Goal: Information Seeking & Learning: Find specific fact

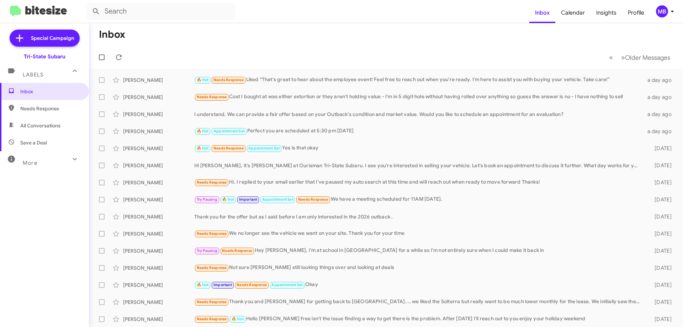
click at [59, 133] on span "All Conversations" at bounding box center [44, 125] width 89 height 17
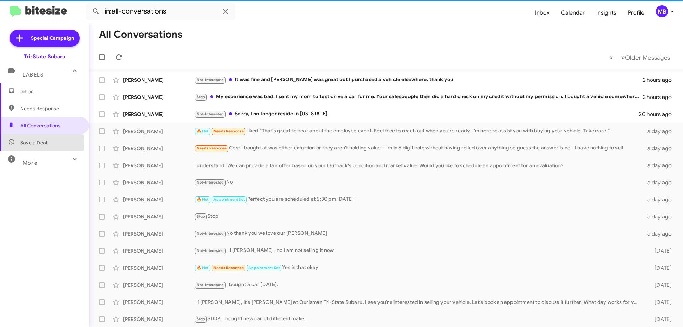
click at [37, 143] on span "Save a Deal" at bounding box center [33, 142] width 27 height 7
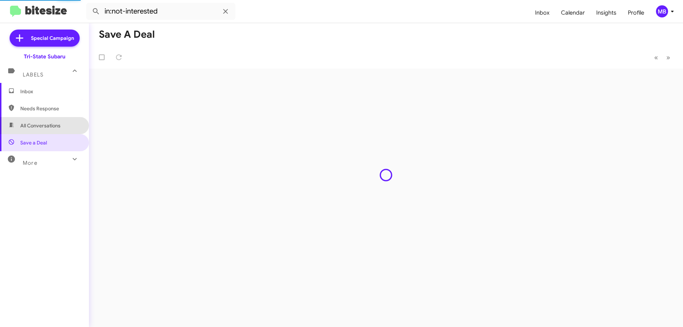
click at [65, 125] on span "All Conversations" at bounding box center [44, 125] width 89 height 17
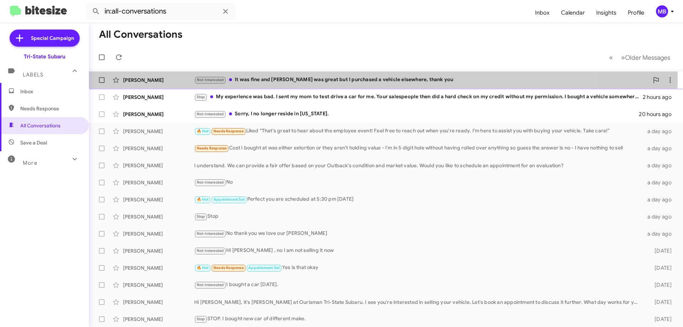
click at [321, 79] on div "Not-Interested It was fine and [PERSON_NAME] was great but I purchased a vehicl…" at bounding box center [421, 80] width 455 height 8
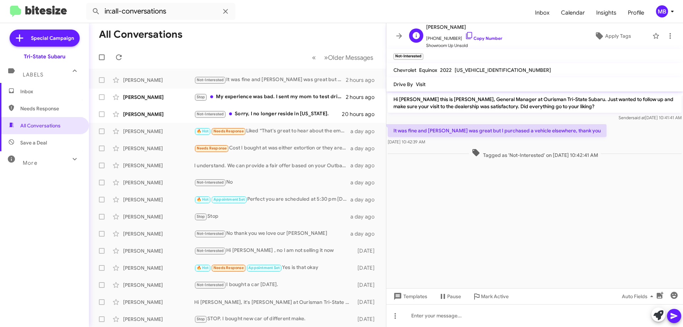
click at [484, 41] on span "[PHONE_NUMBER] Copy Number" at bounding box center [464, 36] width 76 height 11
drag, startPoint x: 486, startPoint y: 36, endPoint x: 494, endPoint y: 37, distance: 8.2
click at [486, 36] on link "Copy Number" at bounding box center [483, 38] width 37 height 5
drag, startPoint x: 531, startPoint y: 153, endPoint x: 421, endPoint y: 129, distance: 112.4
click at [392, 125] on div "Hi [PERSON_NAME] this is [PERSON_NAME], General Manager at Ourisman Tri-State S…" at bounding box center [534, 125] width 297 height 69
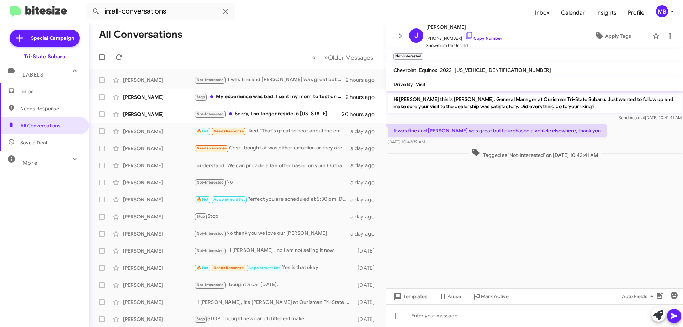
copy div "It was fine and [PERSON_NAME] was great but I purchased a vehicle elsewhere, th…"
click at [232, 95] on div "Stop My experience was bad. I sent my mom to test drive a car for me. Your sale…" at bounding box center [273, 97] width 158 height 8
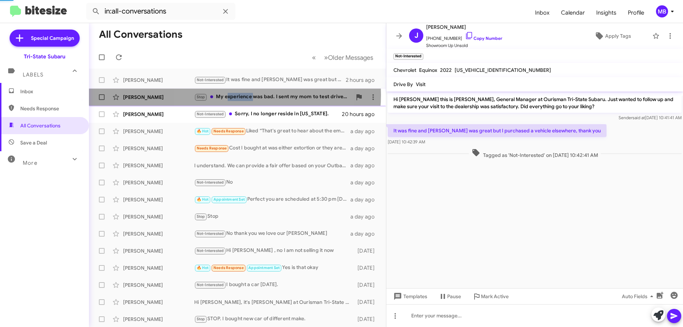
click at [232, 94] on div "Stop My experience was bad. I sent my mom to test drive a car for me. Your sale…" at bounding box center [273, 97] width 158 height 8
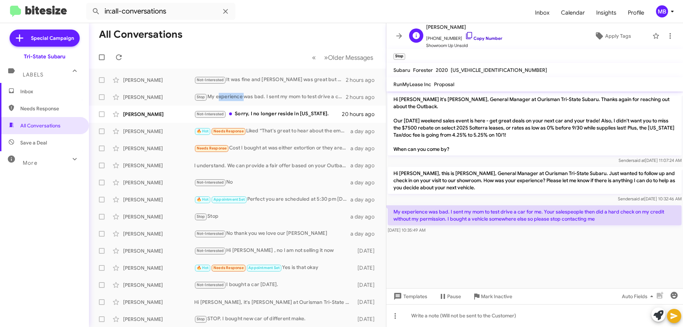
click at [485, 40] on link "Copy Number" at bounding box center [483, 38] width 37 height 5
click at [482, 40] on link "Copy Number" at bounding box center [483, 38] width 37 height 5
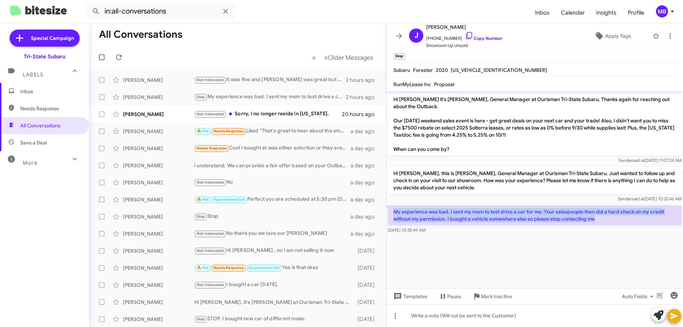
drag, startPoint x: 615, startPoint y: 214, endPoint x: 397, endPoint y: 216, distance: 217.7
click at [388, 205] on p "My experience was bad. I sent my mom to test drive a car for me. Your salespeop…" at bounding box center [535, 215] width 294 height 20
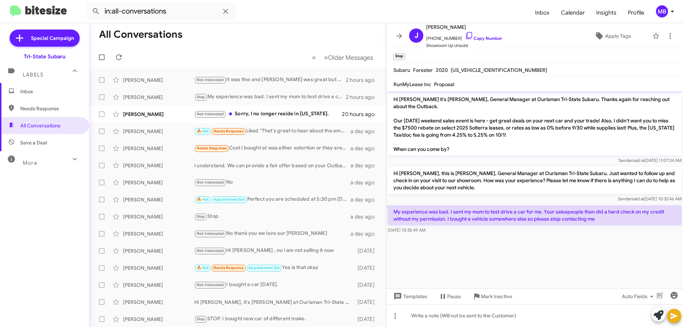
drag, startPoint x: 408, startPoint y: 221, endPoint x: 425, endPoint y: 227, distance: 17.8
click at [425, 227] on div "My experience was bad. I sent my mom to test drive a car for me. Your salespeop…" at bounding box center [534, 219] width 297 height 31
drag, startPoint x: 443, startPoint y: 226, endPoint x: 397, endPoint y: 202, distance: 51.1
click at [392, 205] on div "My experience was bad. I sent my mom to test drive a car for me. Your salespeop…" at bounding box center [535, 219] width 294 height 28
copy div "My experience was bad. I sent my mom to test drive a car for me. Your salespeop…"
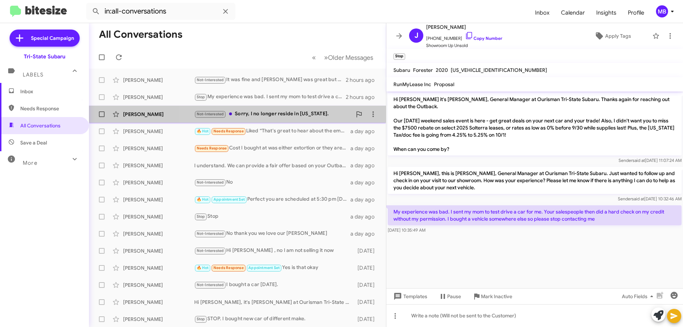
click at [307, 113] on div "Not-Interested Sorry, I no longer reside in [US_STATE]." at bounding box center [273, 114] width 158 height 8
click at [307, 112] on div "Not-Interested Sorry, I no longer reside in [US_STATE]." at bounding box center [273, 114] width 158 height 8
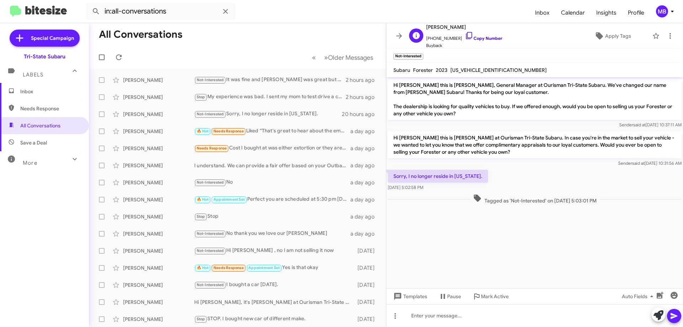
click at [480, 38] on link "Copy Number" at bounding box center [483, 38] width 37 height 5
drag, startPoint x: 49, startPoint y: 109, endPoint x: 55, endPoint y: 129, distance: 20.8
click at [50, 109] on span "Needs Response" at bounding box center [50, 108] width 60 height 7
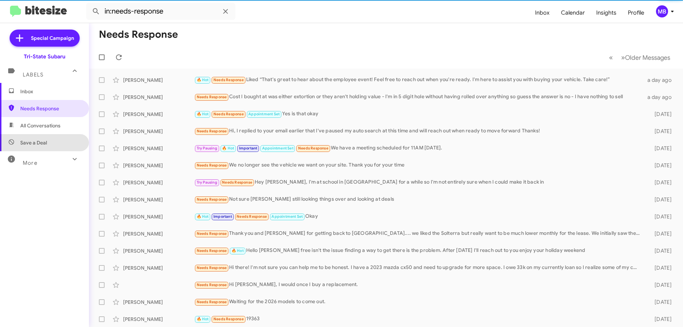
click at [59, 142] on span "Save a Deal" at bounding box center [44, 142] width 89 height 17
type input "in:not-interested"
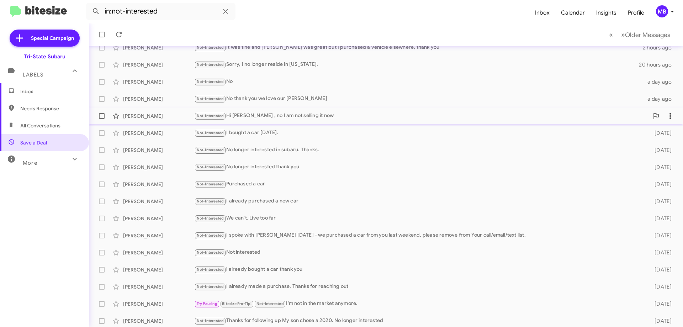
scroll to position [36, 0]
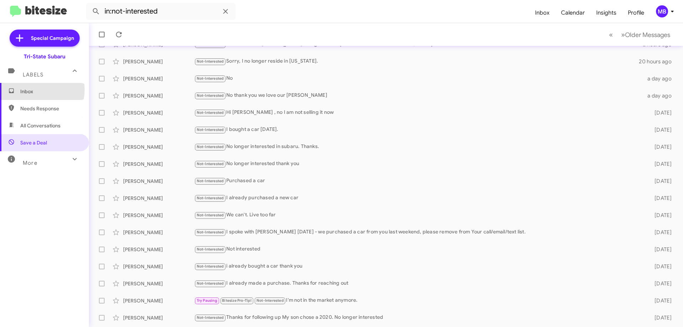
click at [39, 90] on span "Inbox" at bounding box center [50, 91] width 60 height 7
